Goal: Contribute content: Contribute content

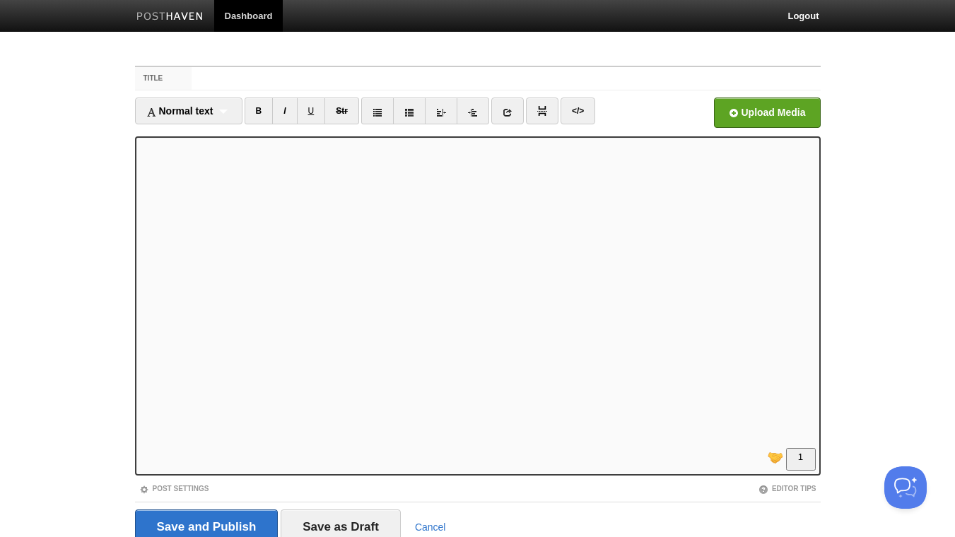
scroll to position [153, 0]
click at [290, 106] on link "I" at bounding box center [284, 111] width 25 height 27
click at [291, 114] on link "I" at bounding box center [284, 111] width 25 height 27
click at [256, 108] on link "B" at bounding box center [258, 111] width 29 height 27
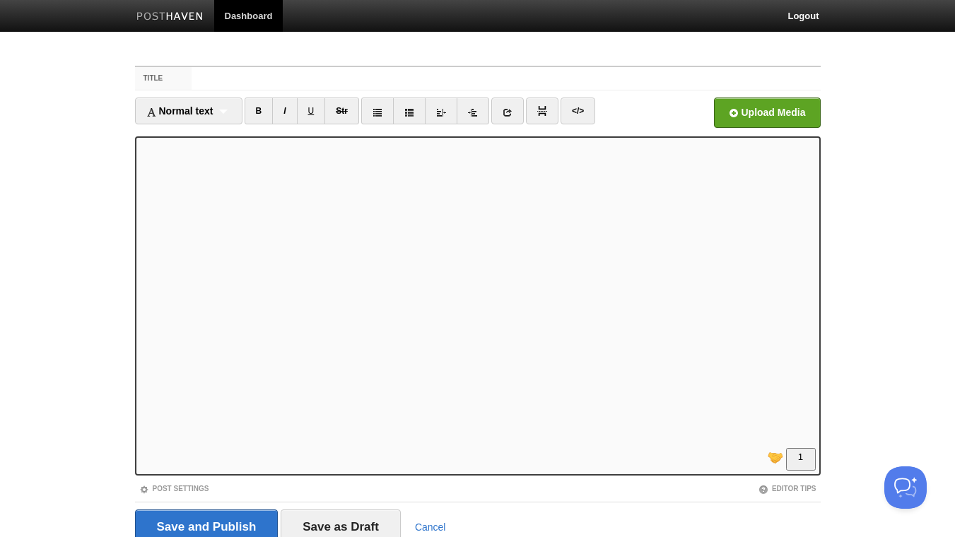
scroll to position [58, 0]
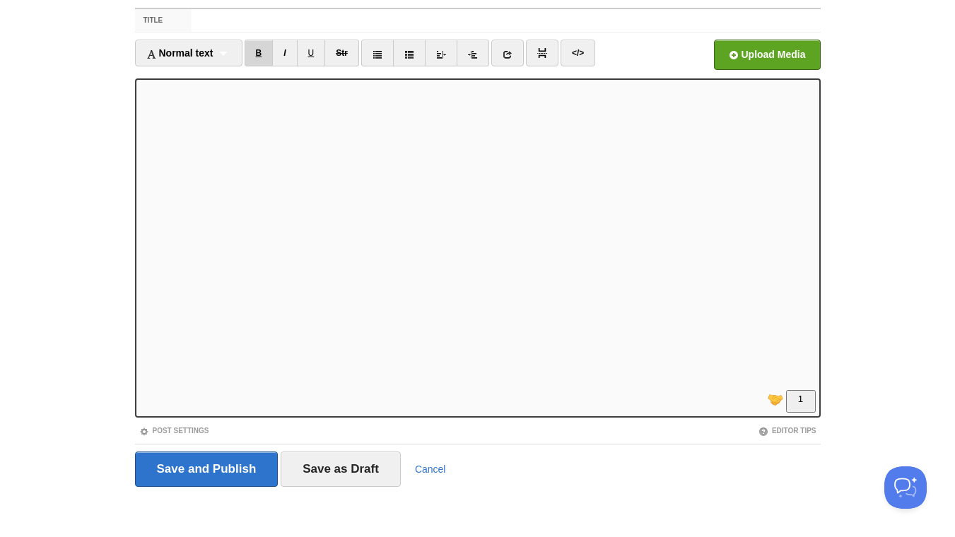
click at [263, 52] on link "B" at bounding box center [258, 53] width 29 height 27
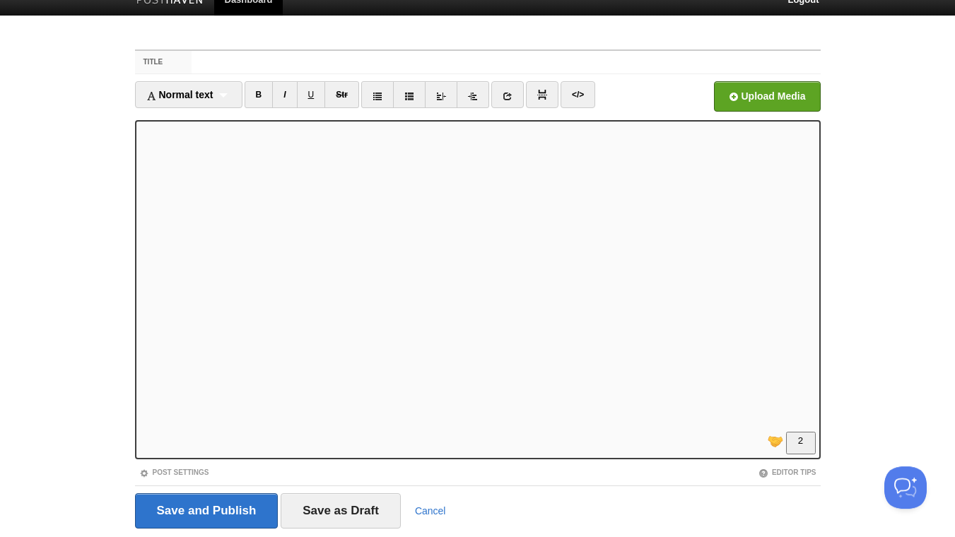
scroll to position [0, 0]
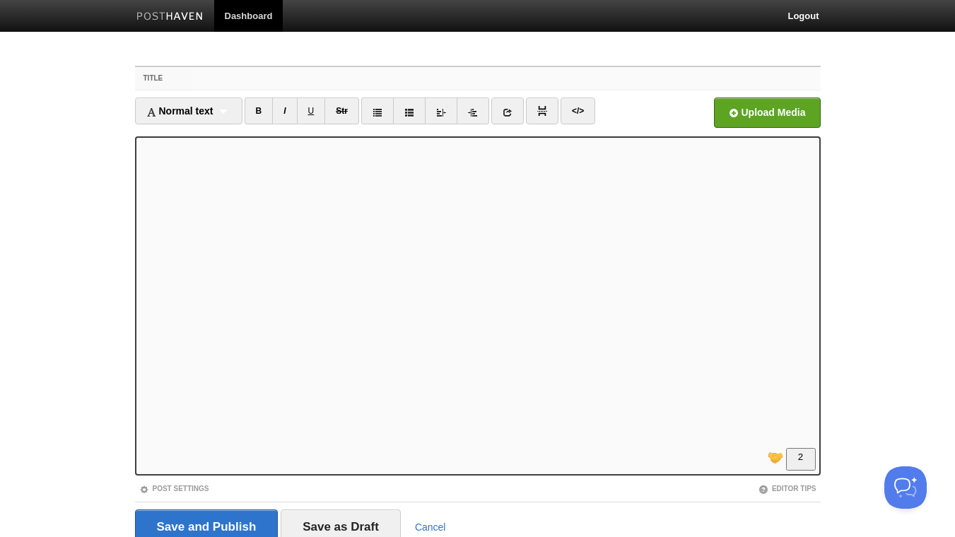
click at [246, 81] on input "Title" at bounding box center [505, 78] width 628 height 23
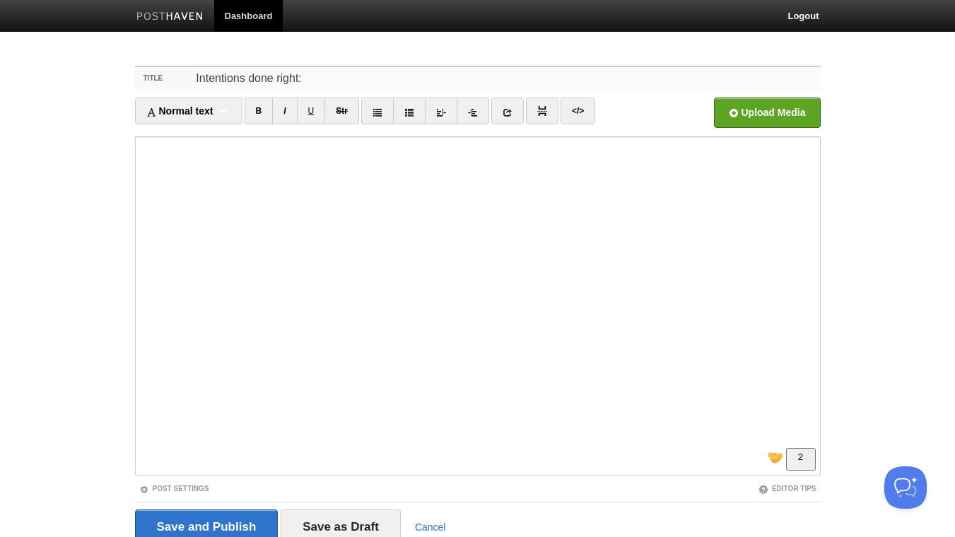
drag, startPoint x: 313, startPoint y: 76, endPoint x: 137, endPoint y: 76, distance: 175.9
click at [191, 78] on input "Intentions done right:" at bounding box center [505, 78] width 628 height 23
drag, startPoint x: 427, startPoint y: 78, endPoint x: 241, endPoint y: 71, distance: 186.7
click at [240, 75] on input "JITAIs - a trick from behavioral science that" at bounding box center [505, 78] width 628 height 23
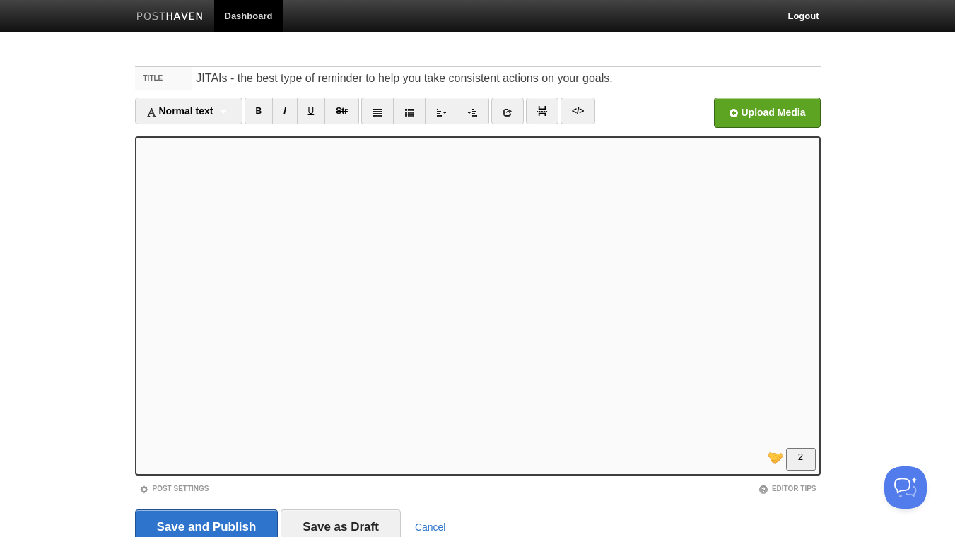
scroll to position [229, 0]
click at [260, 111] on link "B" at bounding box center [258, 111] width 29 height 27
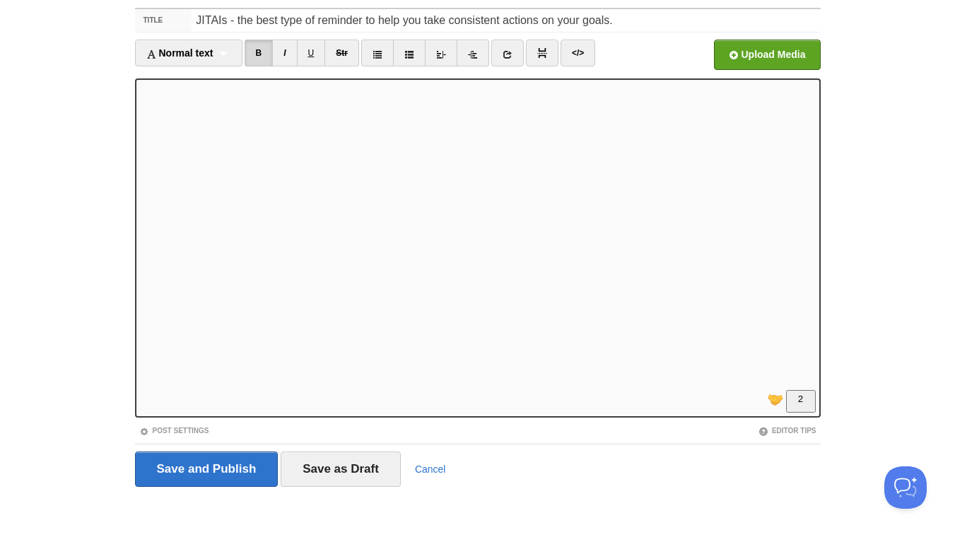
scroll to position [0, 0]
click at [199, 18] on input "JITAIs - the best type of reminder to help you take consistent actions on your …" at bounding box center [505, 20] width 628 height 23
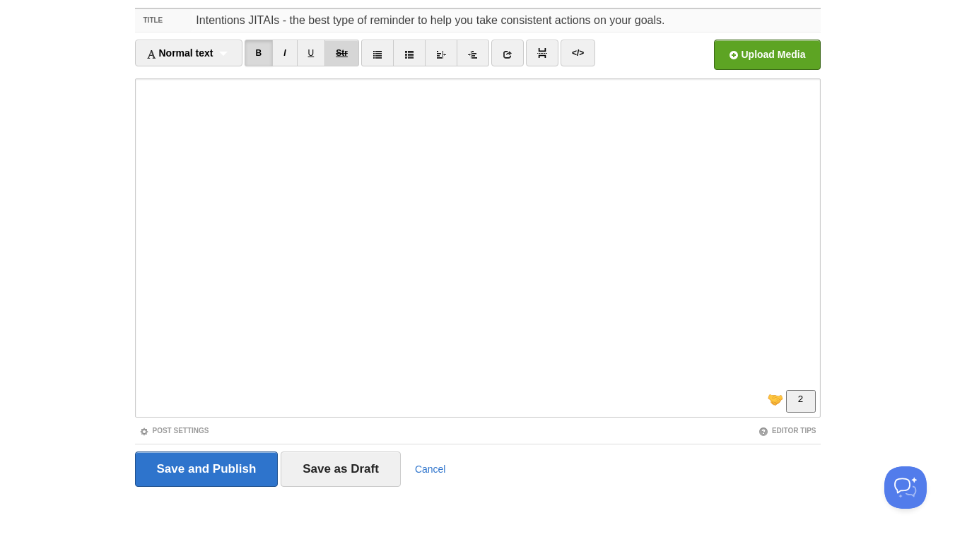
paste input "→"
type input "Intentions → Actions. Meet [PERSON_NAME] - the best type of reminder to help yo…"
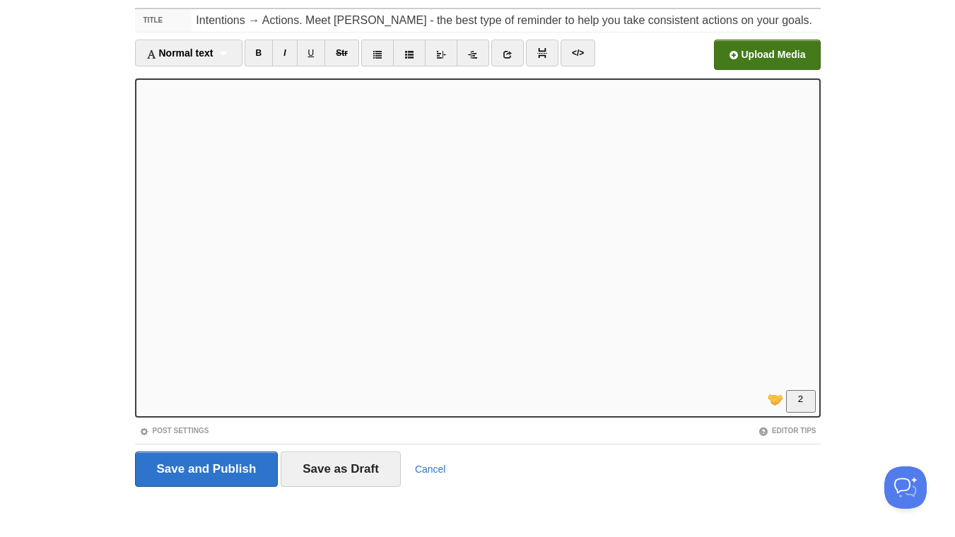
click at [762, 57] on input "file" at bounding box center [340, 59] width 1070 height 72
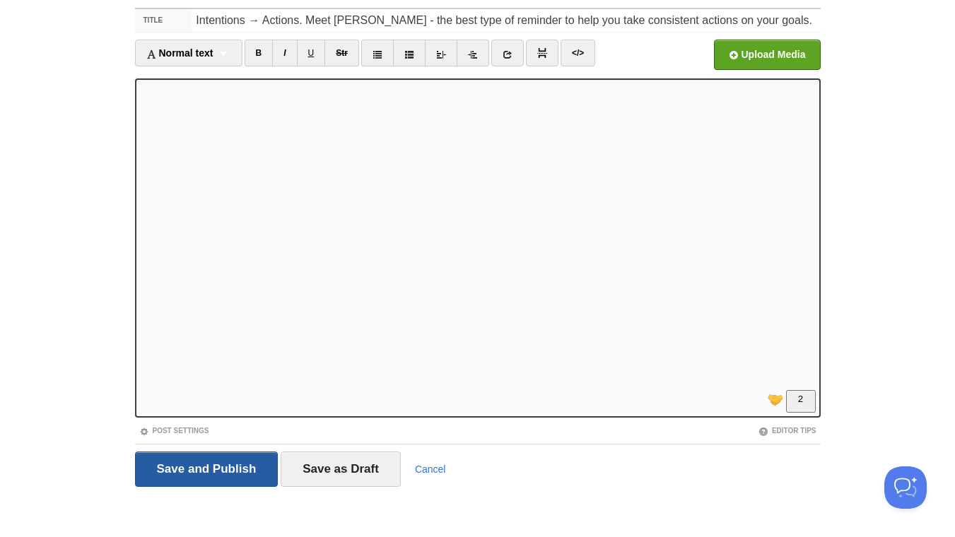
click at [234, 466] on input "Save and Publish" at bounding box center [206, 468] width 143 height 35
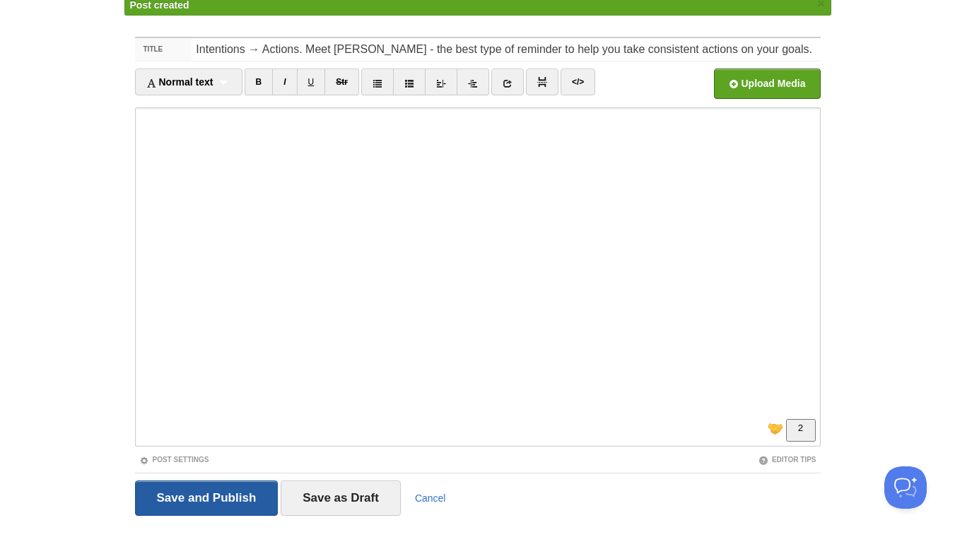
scroll to position [53, 0]
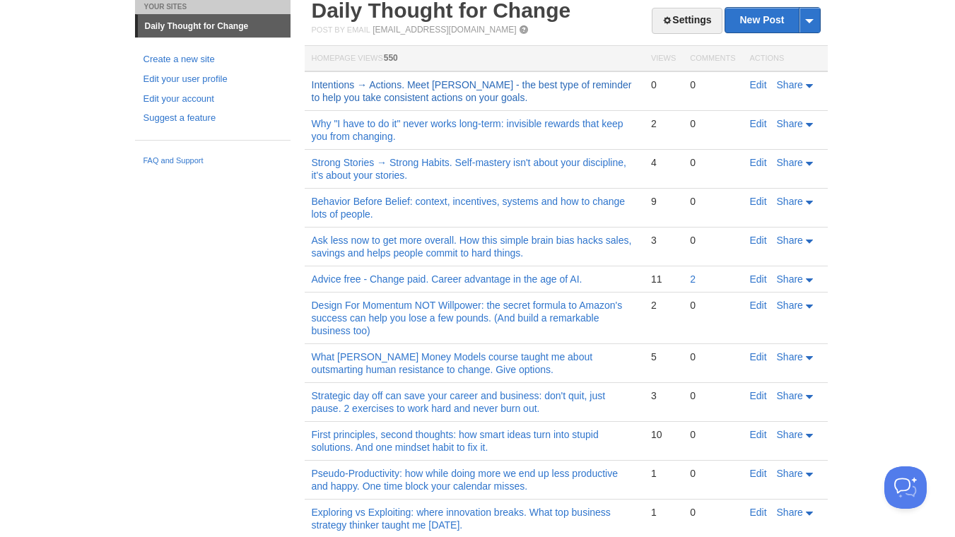
click at [456, 93] on link "Intentions → Actions. Meet [PERSON_NAME] - the best type of reminder to help yo…" at bounding box center [472, 91] width 320 height 24
click at [758, 82] on link "Edit" at bounding box center [758, 84] width 17 height 11
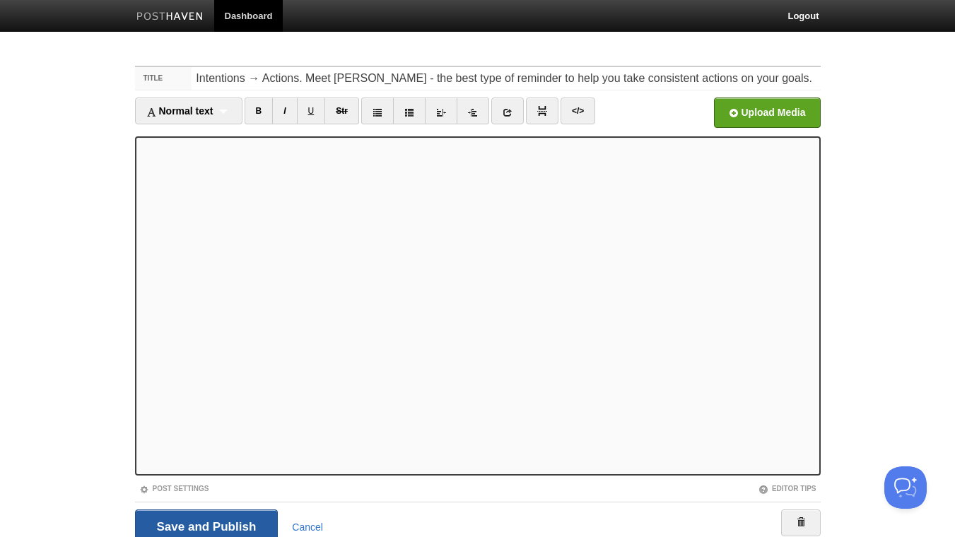
click at [235, 516] on input "Save and Publish" at bounding box center [206, 526] width 143 height 35
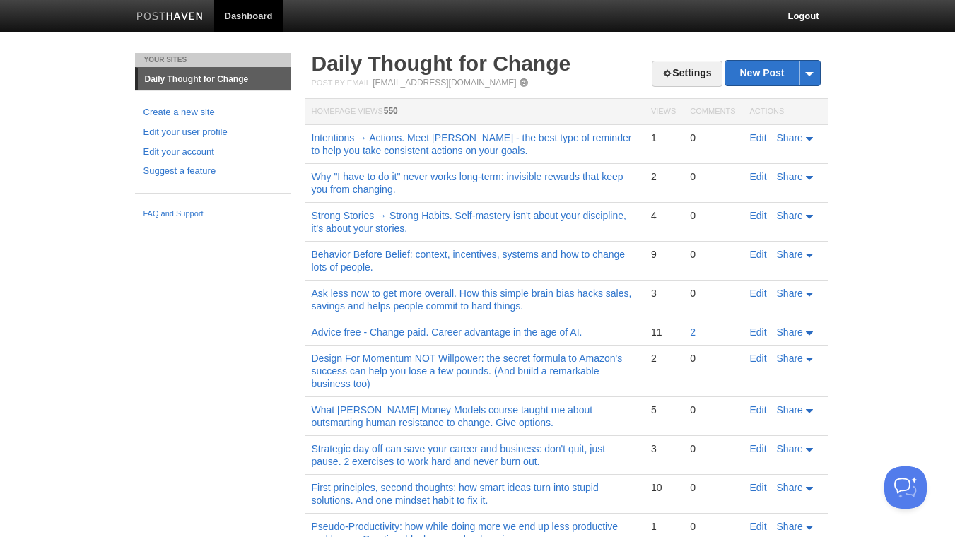
click at [751, 144] on td "Edit Share" at bounding box center [785, 144] width 85 height 40
click at [757, 141] on link "Edit" at bounding box center [758, 137] width 17 height 11
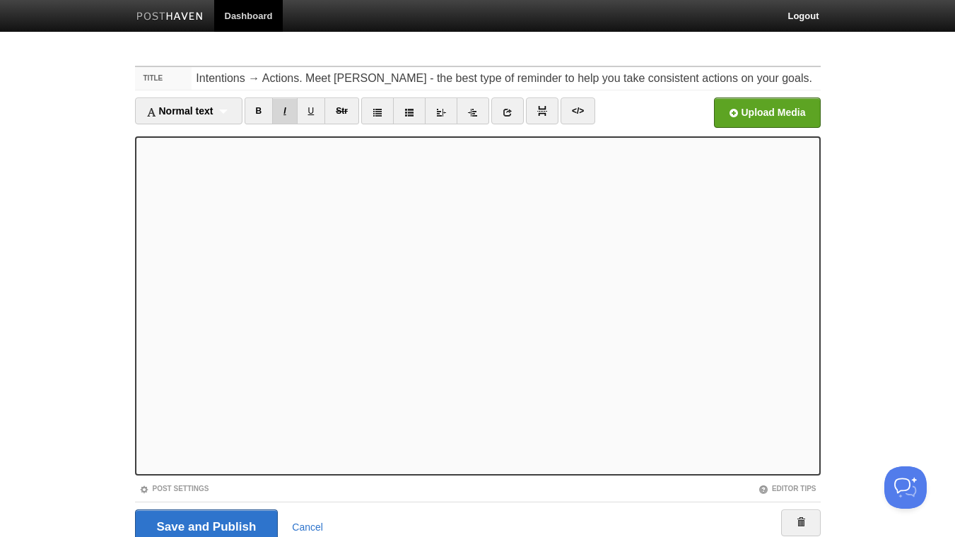
drag, startPoint x: 263, startPoint y: 110, endPoint x: 295, endPoint y: 120, distance: 33.3
click at [263, 110] on link "B" at bounding box center [258, 111] width 29 height 27
click at [201, 518] on input "Save and Publish" at bounding box center [206, 526] width 143 height 35
